Goal: Find contact information

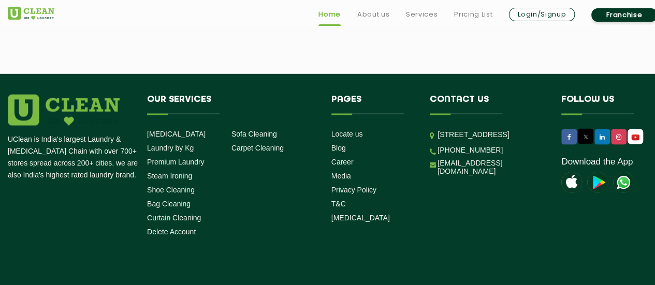
scroll to position [2980, 0]
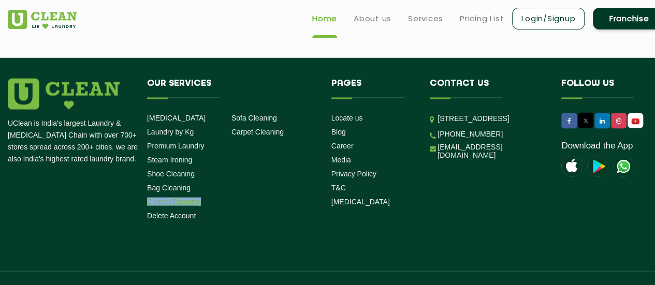
copy link "Curtain Cleaning"
drag, startPoint x: 211, startPoint y: 197, endPoint x: 148, endPoint y: 201, distance: 63.3
click at [148, 201] on li "Curtain Cleaning" at bounding box center [185, 202] width 77 height 10
drag, startPoint x: 438, startPoint y: 111, endPoint x: 518, endPoint y: 146, distance: 87.6
click at [518, 125] on p "Unit No. [STREET_ADDRESS]" at bounding box center [491, 119] width 108 height 12
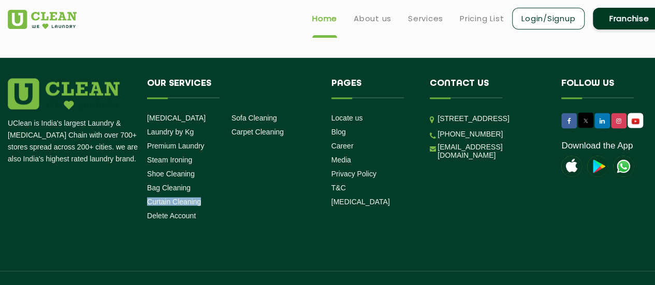
copy p "Unit No. [STREET_ADDRESS]"
click at [438, 138] on link "[PHONE_NUMBER]" at bounding box center [469, 134] width 65 height 8
copy link "[PHONE_NUMBER]"
drag, startPoint x: 493, startPoint y: 164, endPoint x: 437, endPoint y: 163, distance: 55.4
click at [437, 139] on li "[PHONE_NUMBER]" at bounding box center [488, 134] width 116 height 10
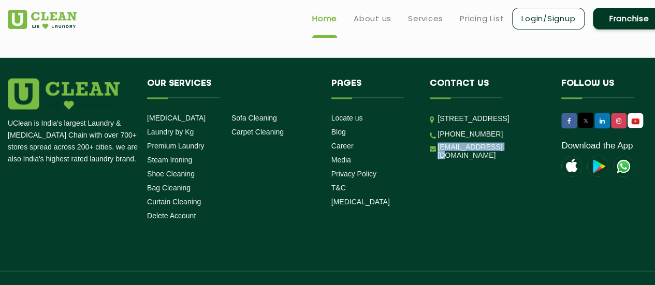
copy link "[EMAIL_ADDRESS][DOMAIN_NAME]"
drag, startPoint x: 507, startPoint y: 174, endPoint x: 436, endPoint y: 181, distance: 71.7
click at [436, 160] on li "[EMAIL_ADDRESS][DOMAIN_NAME]" at bounding box center [488, 151] width 116 height 17
copy link "[EMAIL_ADDRESS][DOMAIN_NAME]"
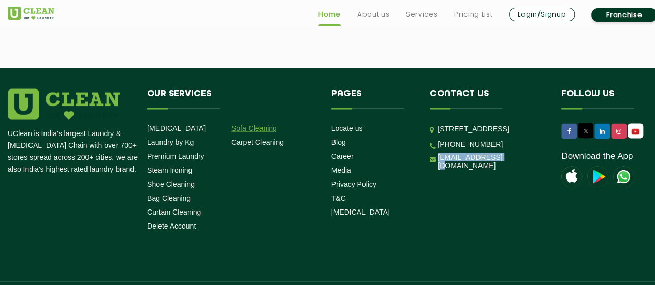
scroll to position [2975, 0]
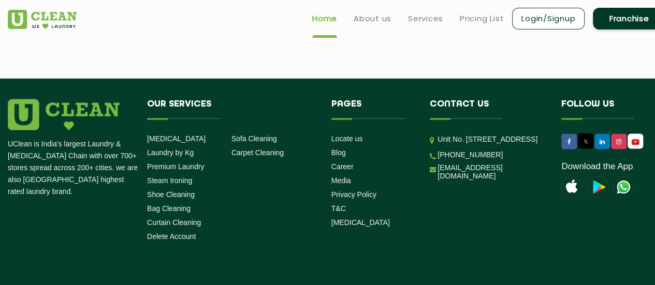
scroll to position [2962, 0]
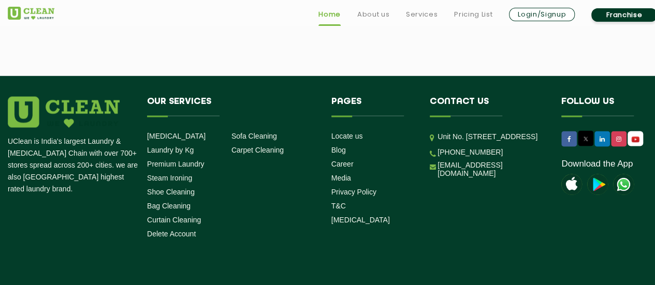
click at [403, 166] on ul "Locate us Blog Career Media Privacy Policy T&C [MEDICAL_DATA]" at bounding box center [372, 178] width 83 height 94
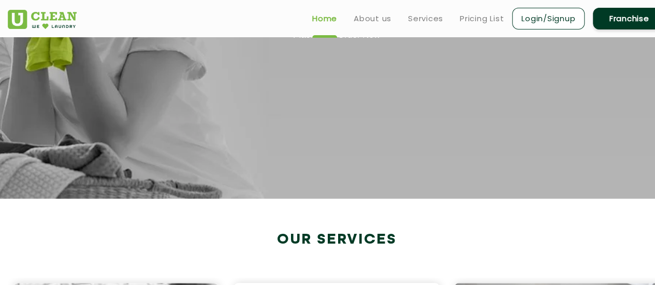
scroll to position [0, 0]
